Goal: Information Seeking & Learning: Find specific fact

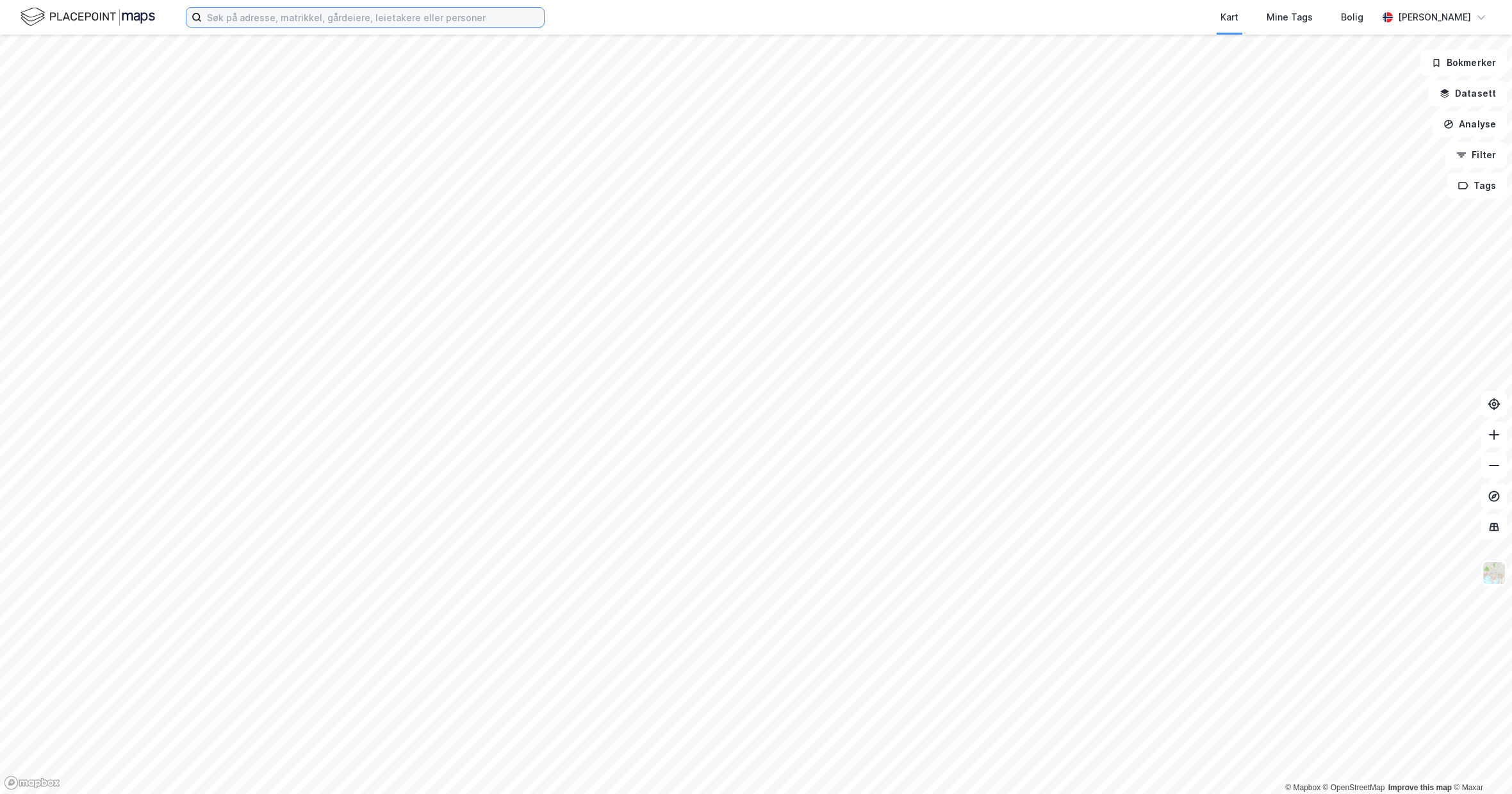
click at [258, 21] on input at bounding box center [372, 18] width 342 height 20
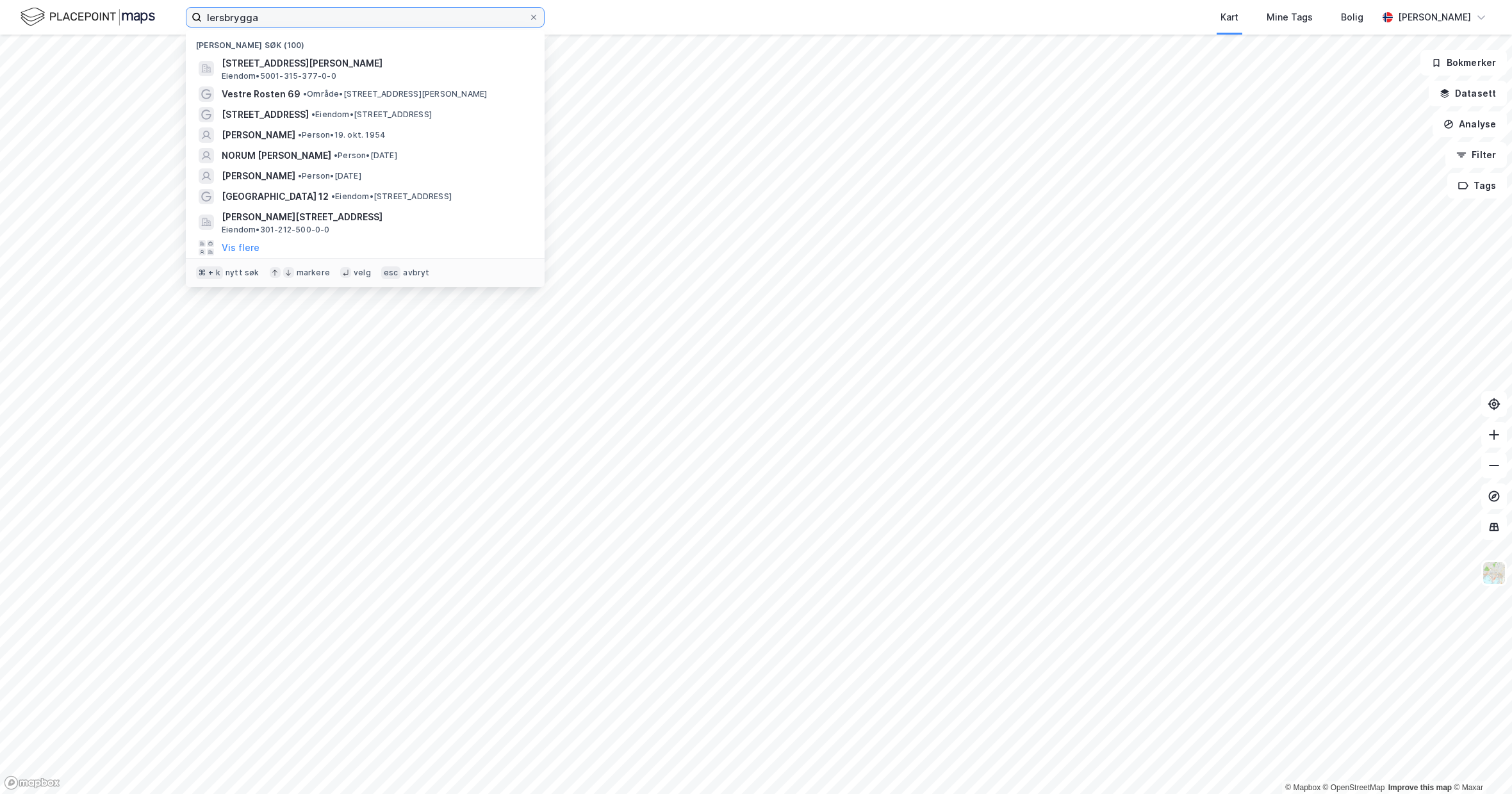
click at [268, 21] on input "lersbrygga" at bounding box center [365, 18] width 327 height 20
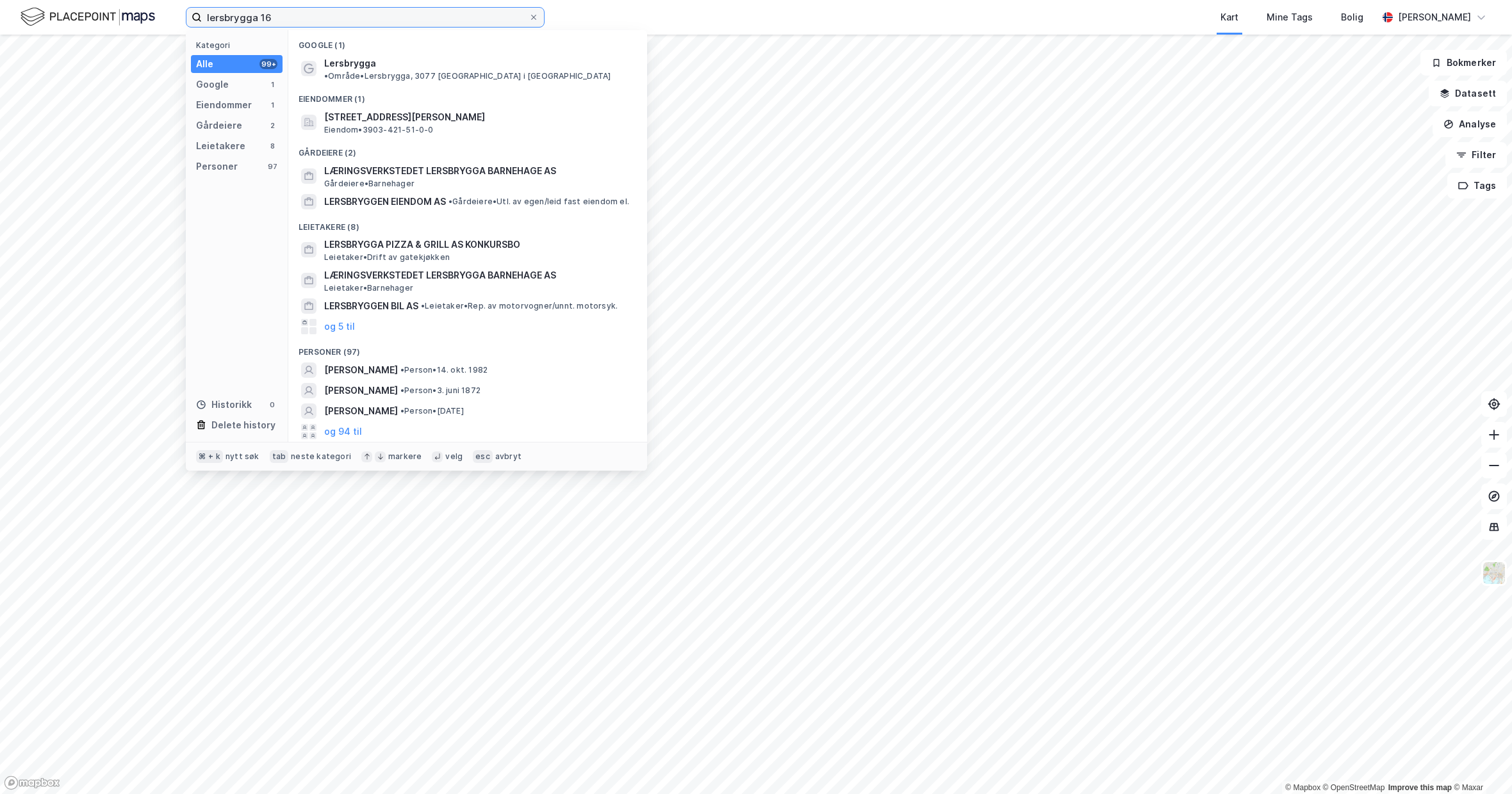
type input "lersbrygga 16"
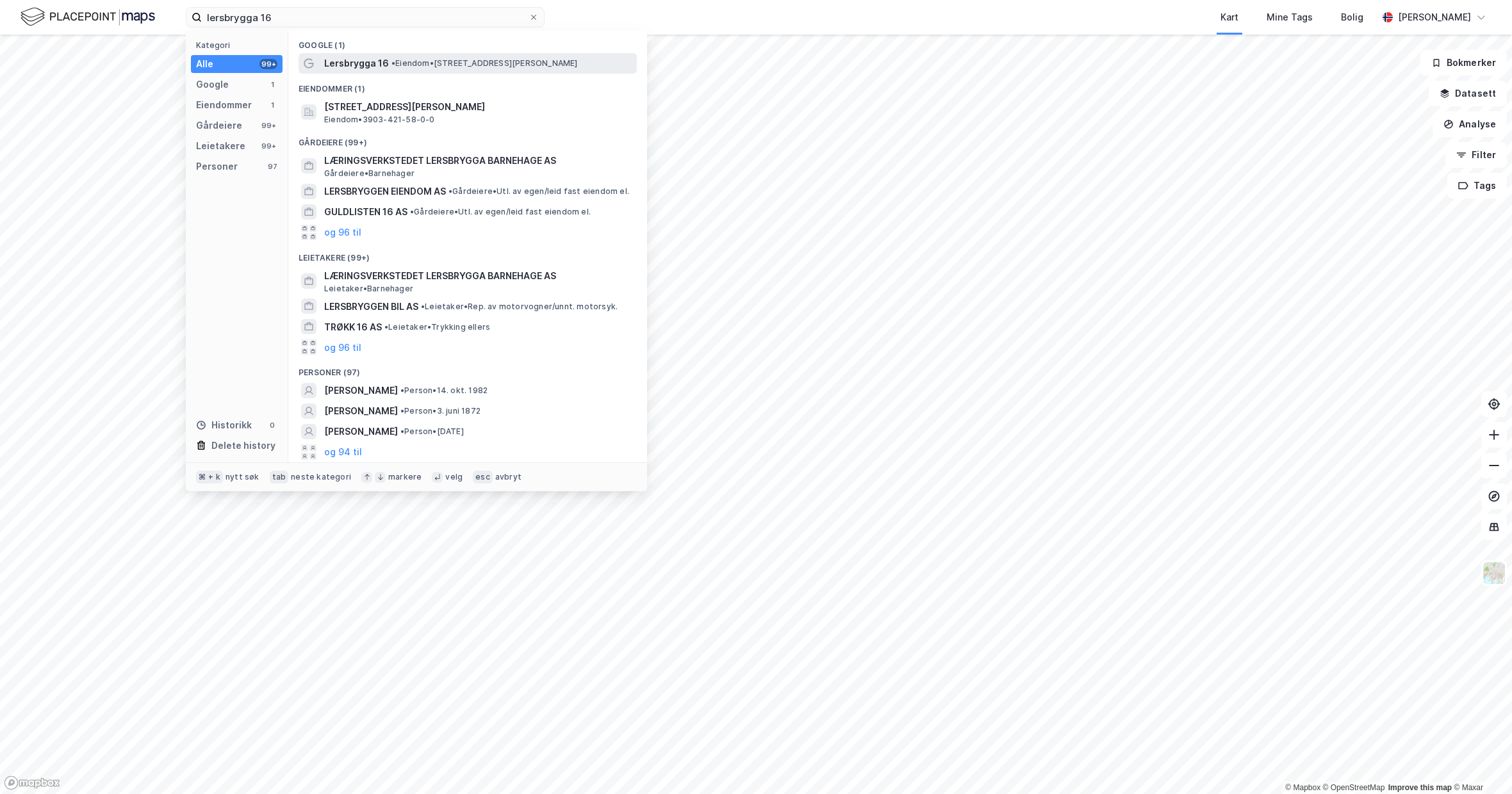
click at [411, 67] on span "• Eiendom • [STREET_ADDRESS]" at bounding box center [484, 63] width 187 height 10
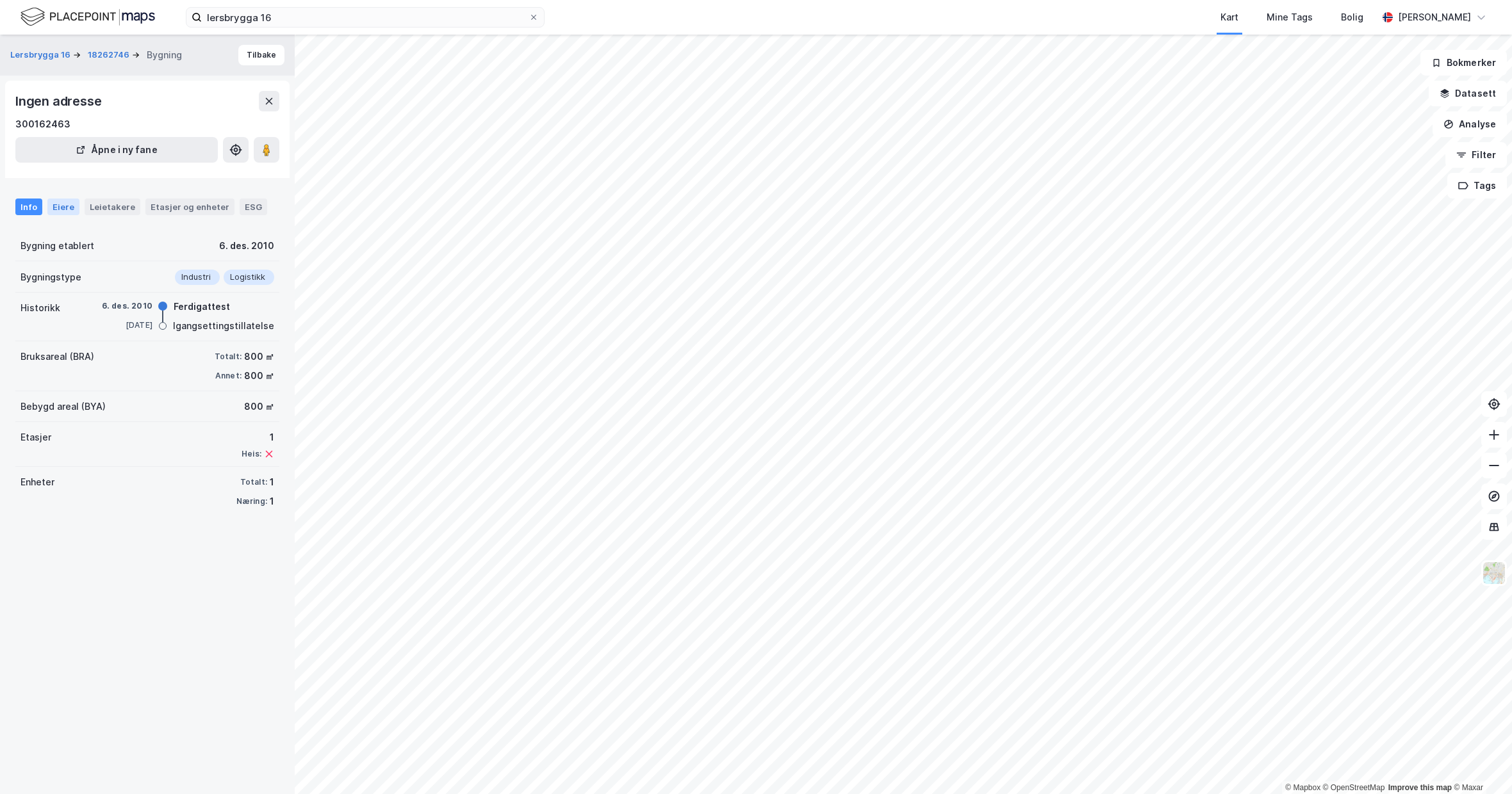
click at [57, 205] on div "Eiere" at bounding box center [63, 206] width 32 height 17
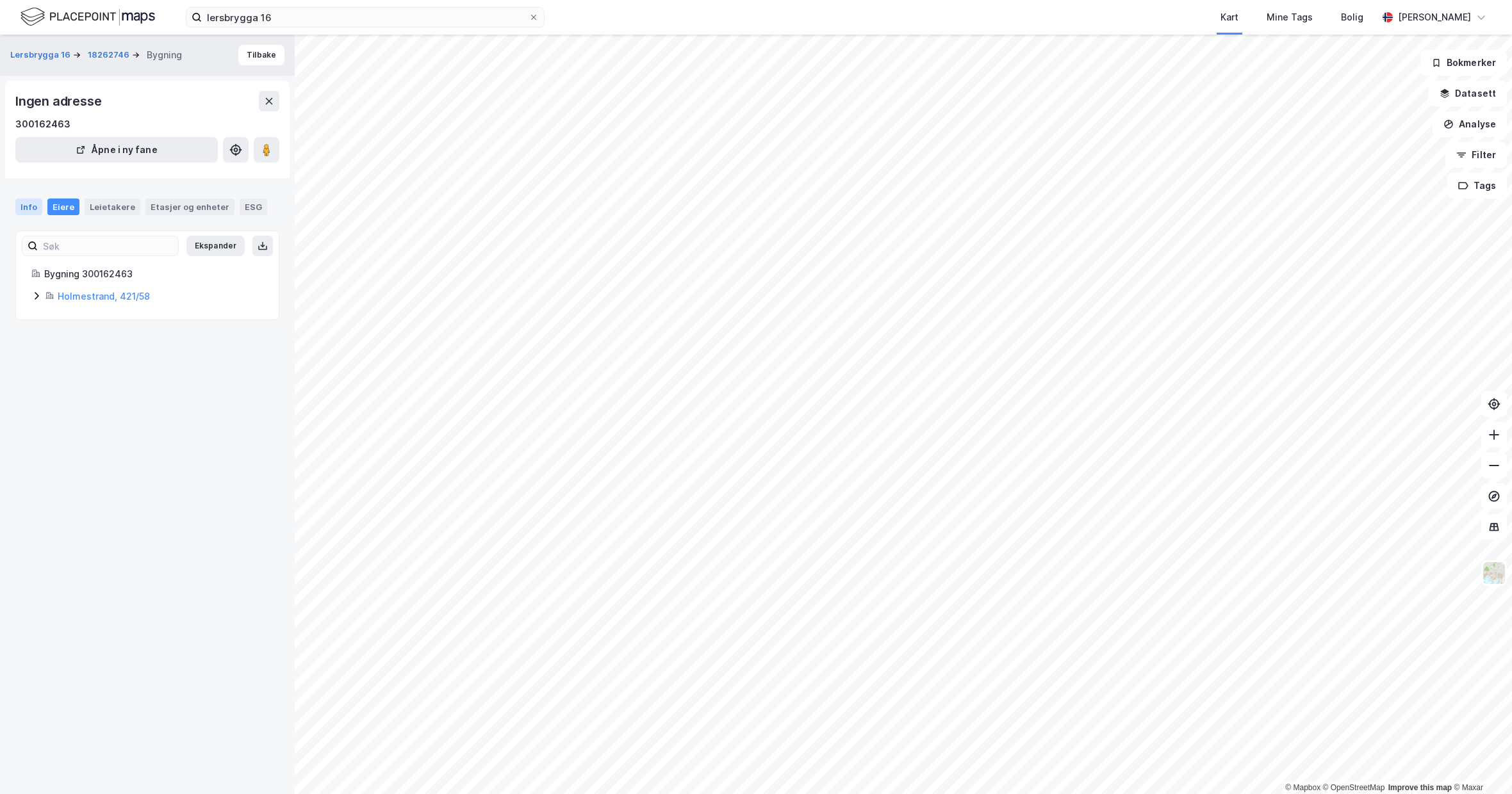
click at [32, 207] on div "Info" at bounding box center [29, 206] width 27 height 17
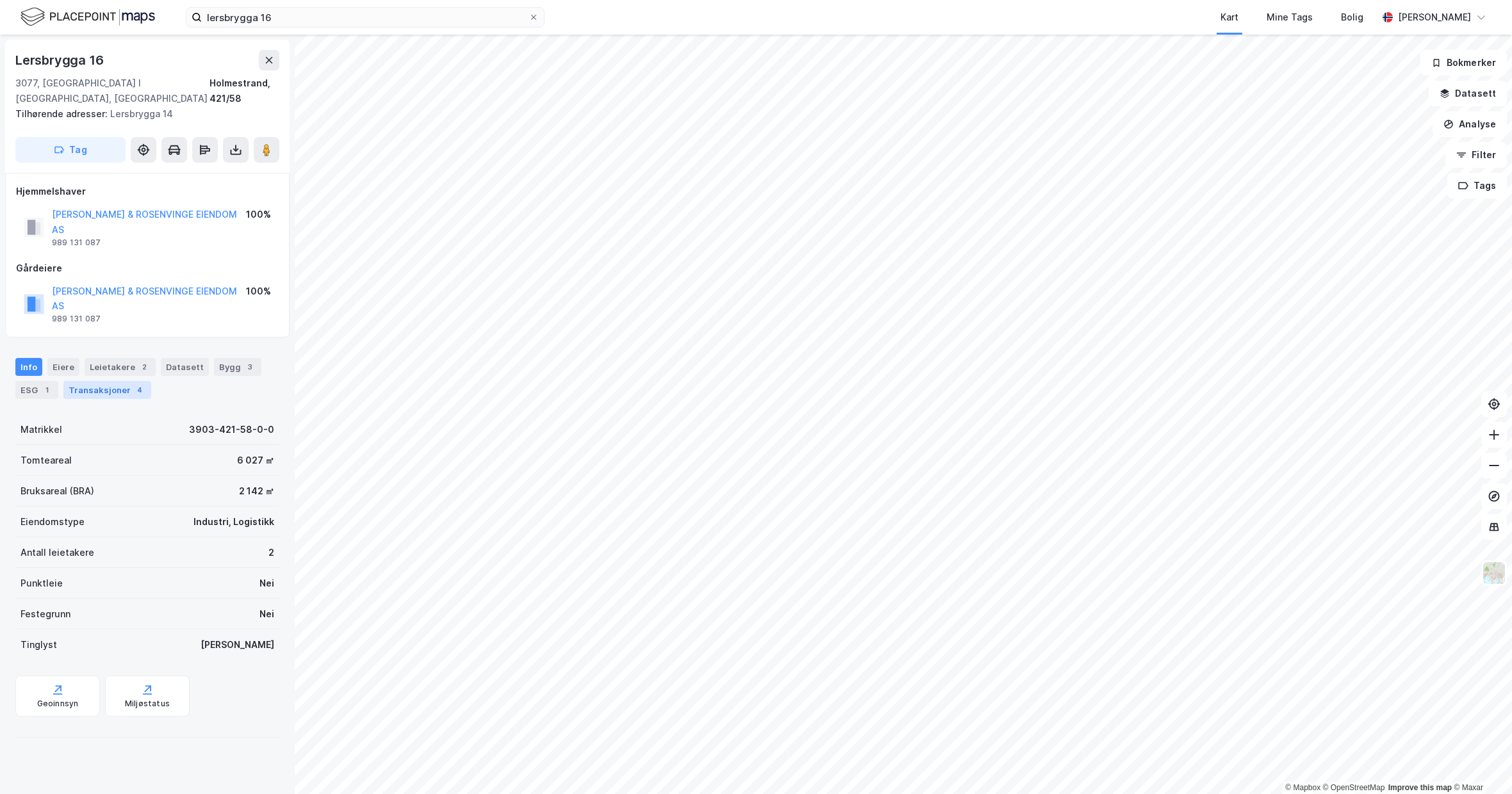
click at [131, 381] on div "Transaksjoner 4" at bounding box center [107, 390] width 88 height 18
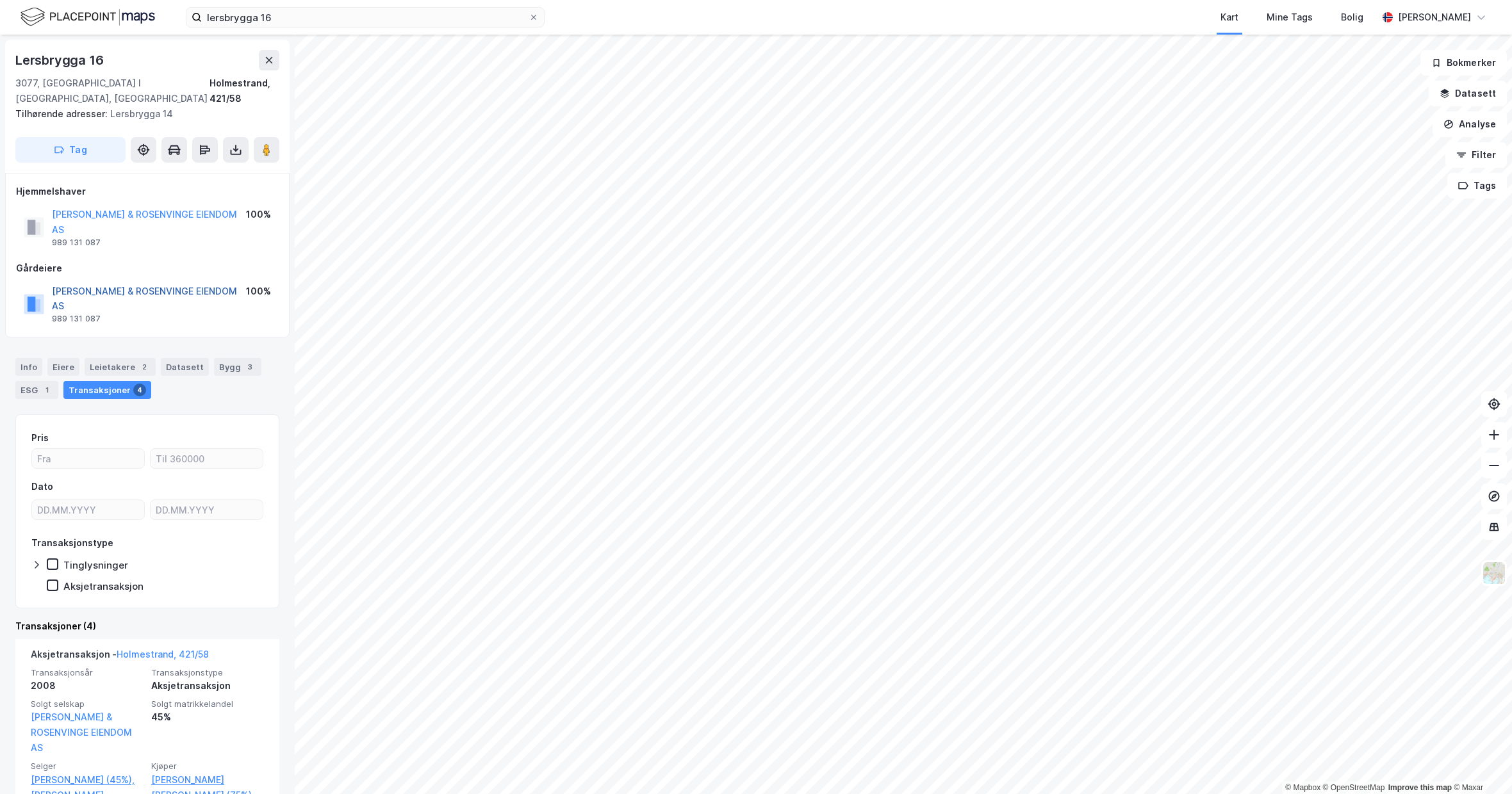
click at [0, 0] on button "[PERSON_NAME] & ROSENVINGE EIENDOM AS" at bounding box center [0, 0] width 0 height 0
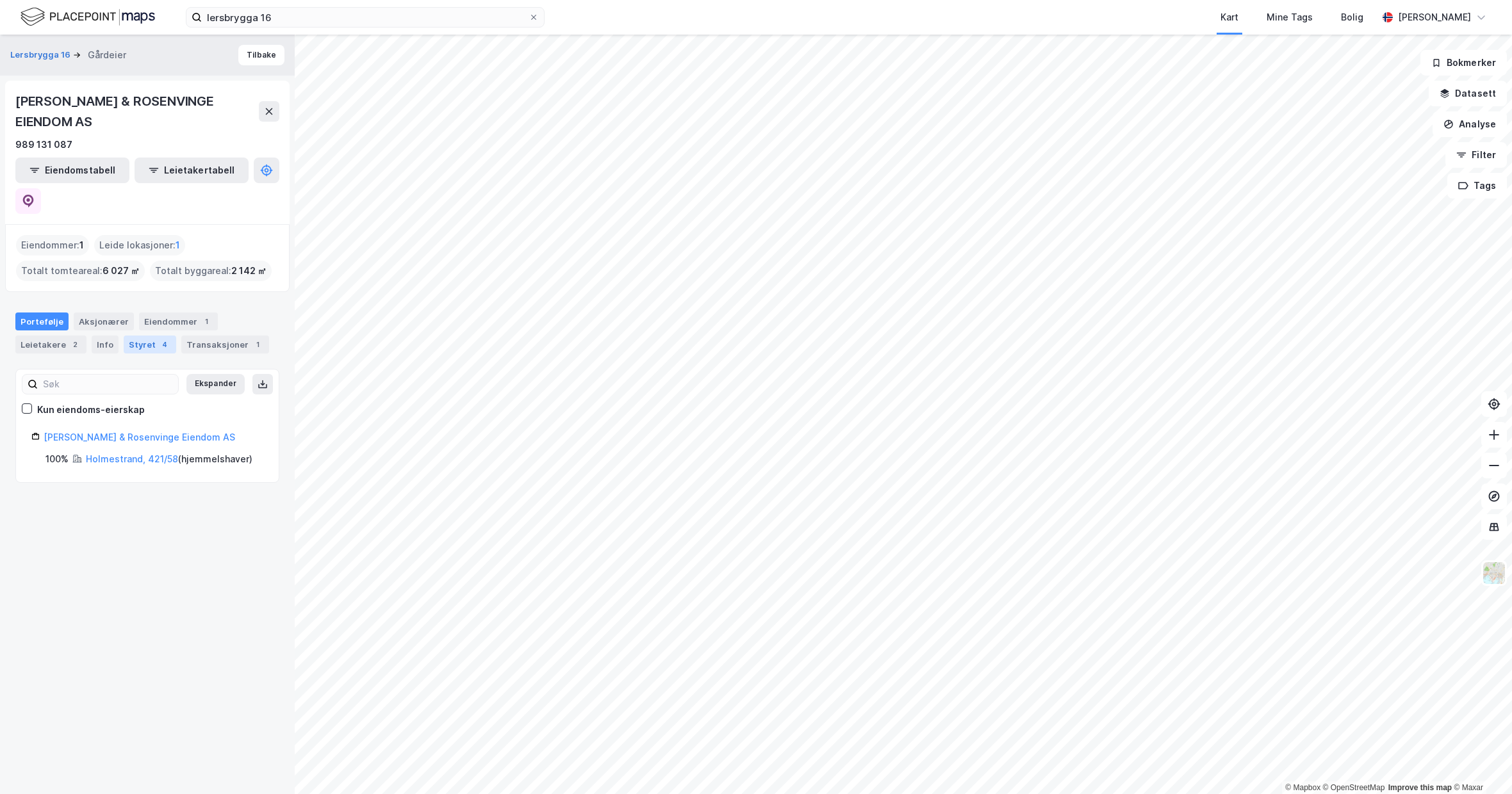
click at [149, 336] on div "Styret 4" at bounding box center [149, 345] width 53 height 18
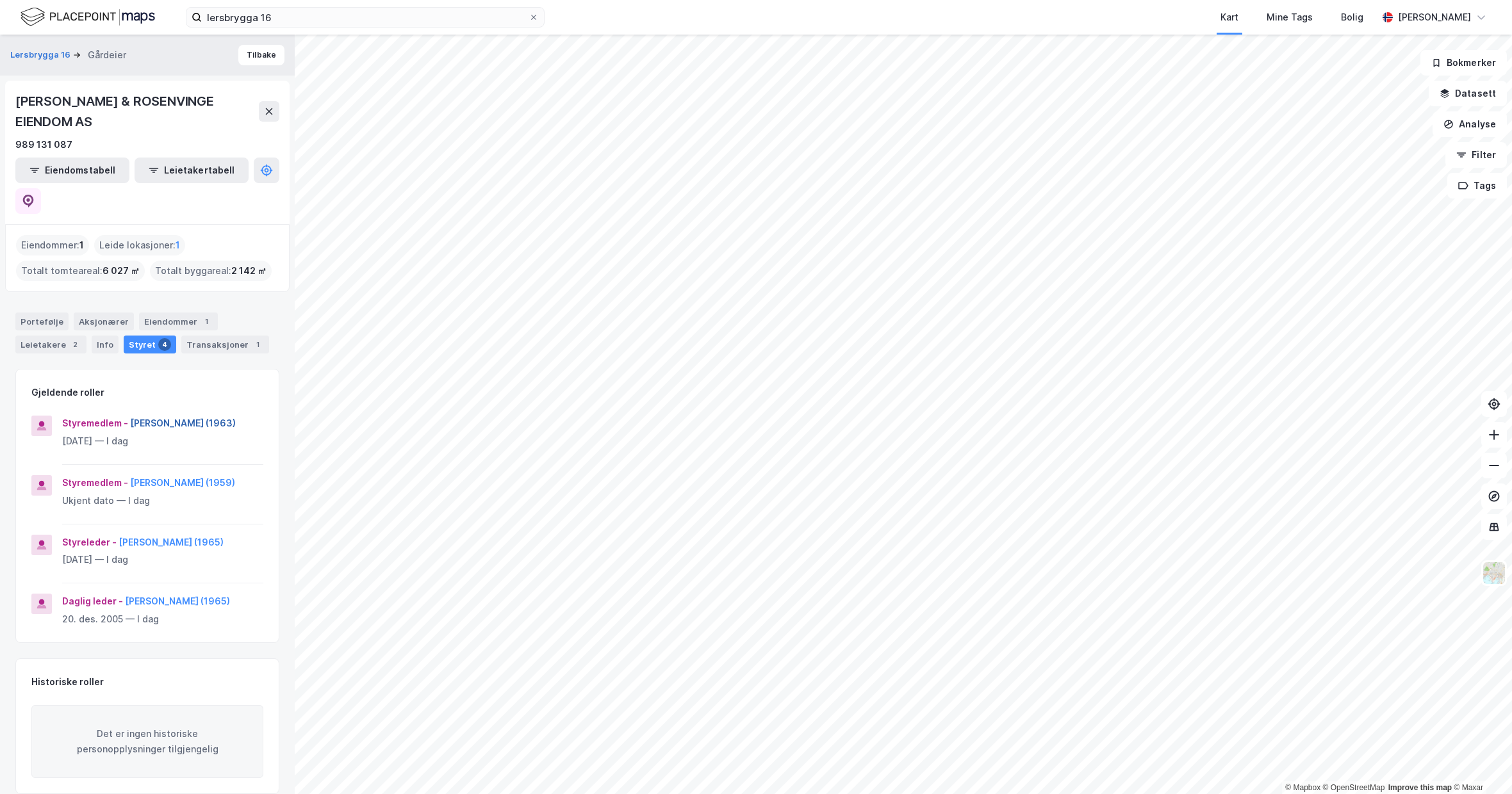
click at [0, 0] on button "[PERSON_NAME] (1963)" at bounding box center [0, 0] width 0 height 0
